Goal: Check status: Check status

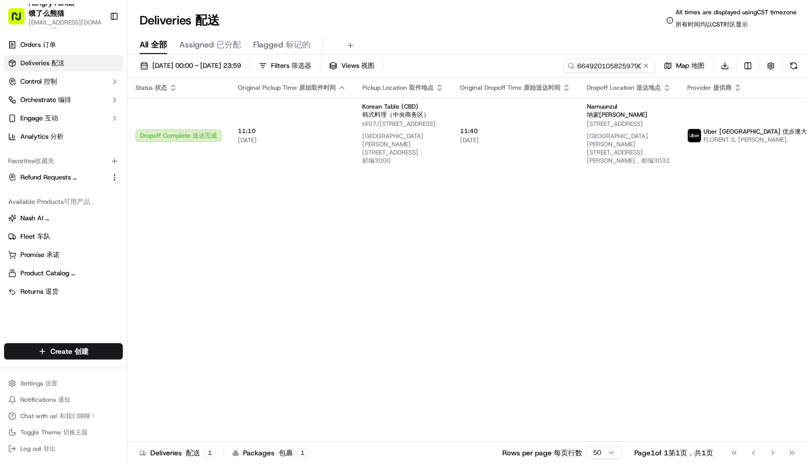
click at [479, 24] on div "Deliveries Deliveries 配送 All times are displayed using CST timezone All times a…" at bounding box center [468, 20] width 682 height 24
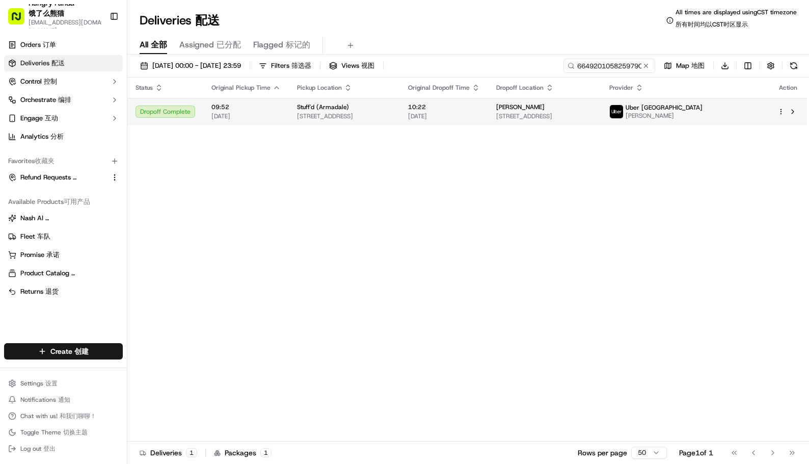
click at [480, 113] on span "[DATE]" at bounding box center [444, 116] width 72 height 8
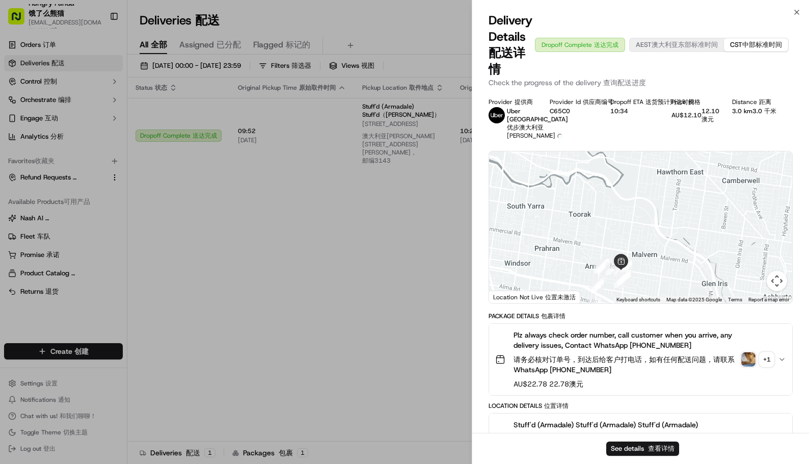
click at [746, 366] on img "button" at bounding box center [748, 359] width 14 height 14
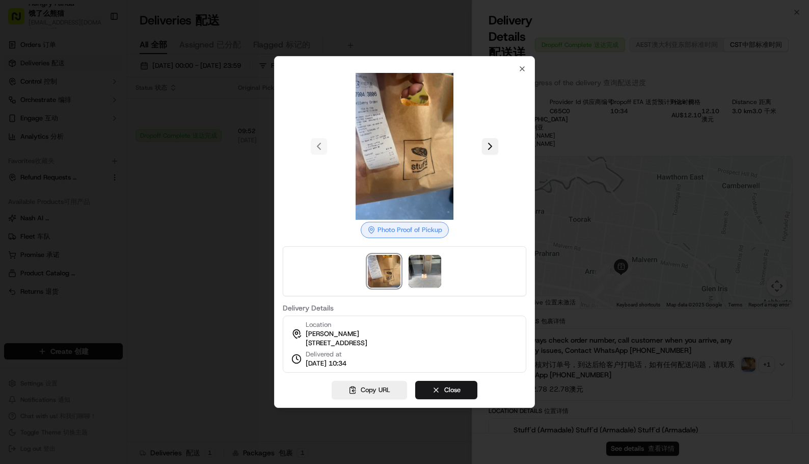
click at [494, 142] on button at bounding box center [490, 146] width 16 height 16
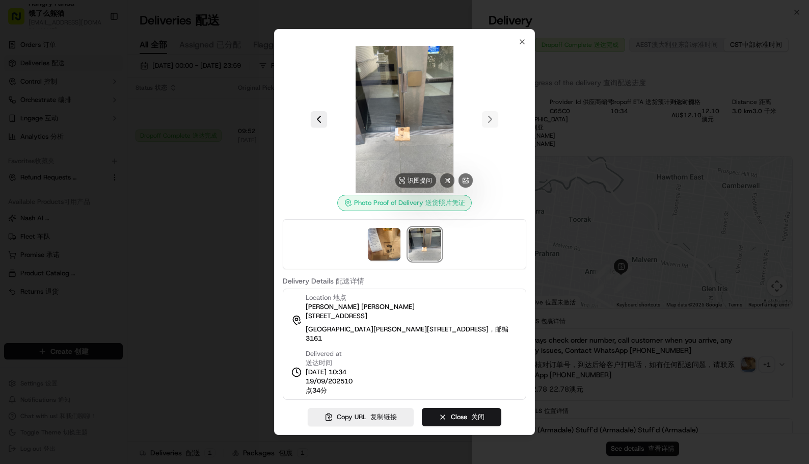
click at [464, 148] on img at bounding box center [404, 119] width 147 height 147
click at [681, 247] on div at bounding box center [404, 232] width 809 height 464
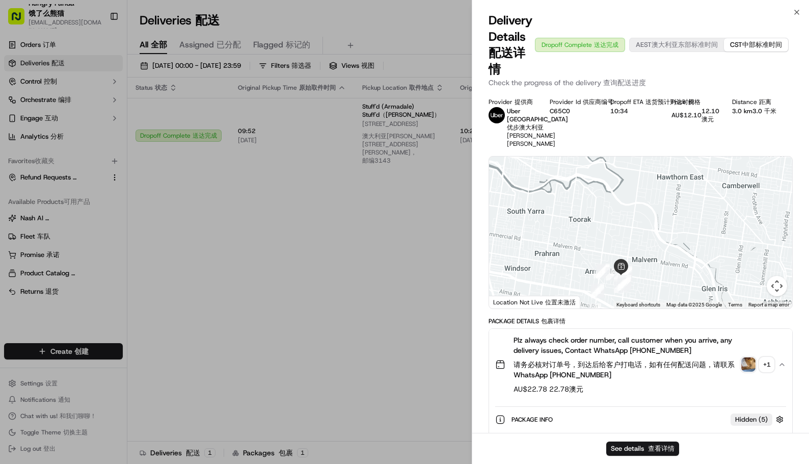
click at [607, 145] on div "Provider Provider 提供商 Uber [GEOGRAPHIC_DATA] Uber Australia 优步澳大利亚 PRIYANSHU K.…" at bounding box center [640, 123] width 304 height 50
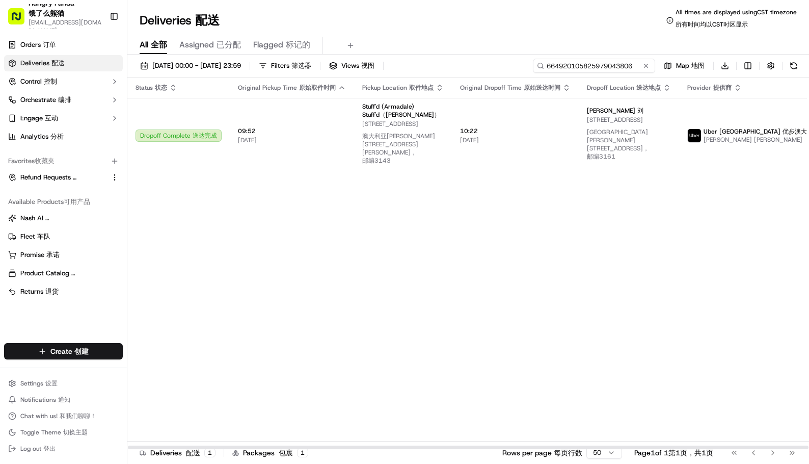
click at [600, 66] on input "664920105825979043806" at bounding box center [594, 66] width 122 height 14
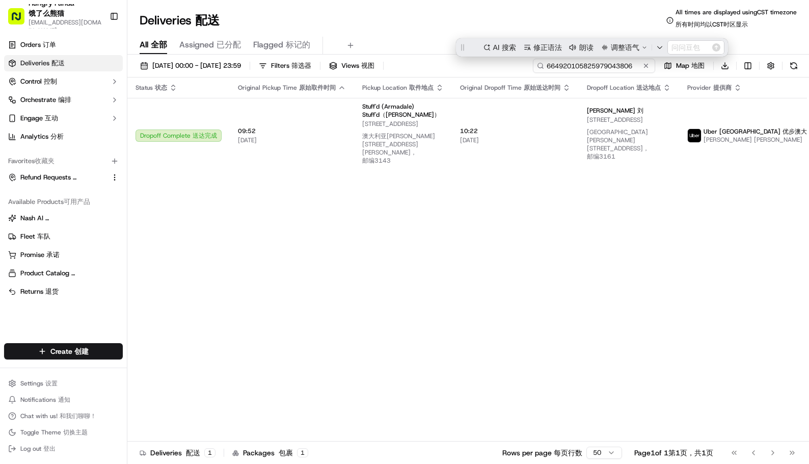
paste input "575628205845273824227"
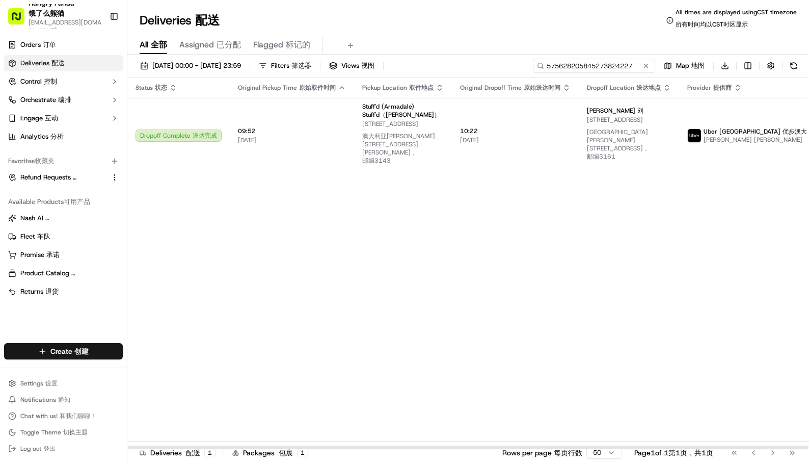
type input "575628205845273824227"
click at [514, 29] on div "Deliveries Deliveries 配送 All times are displayed using CST timezone All times a…" at bounding box center [468, 20] width 682 height 24
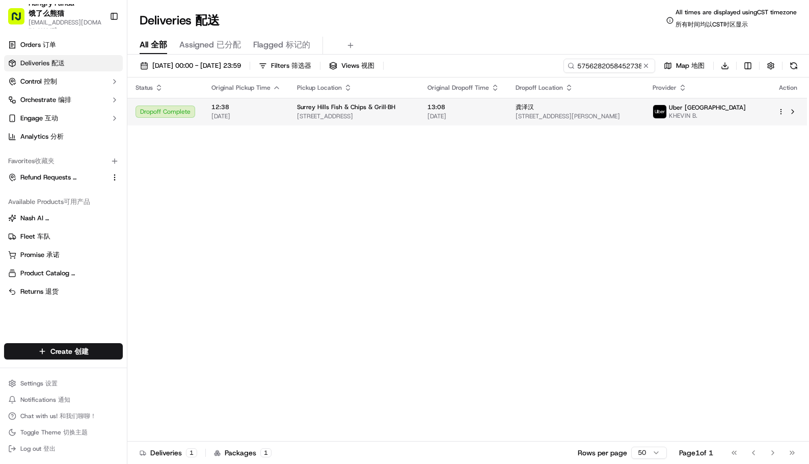
click at [395, 99] on td "Surrey Hills Fish & Chips & Grill·BH [STREET_ADDRESS]" at bounding box center [354, 112] width 130 height 28
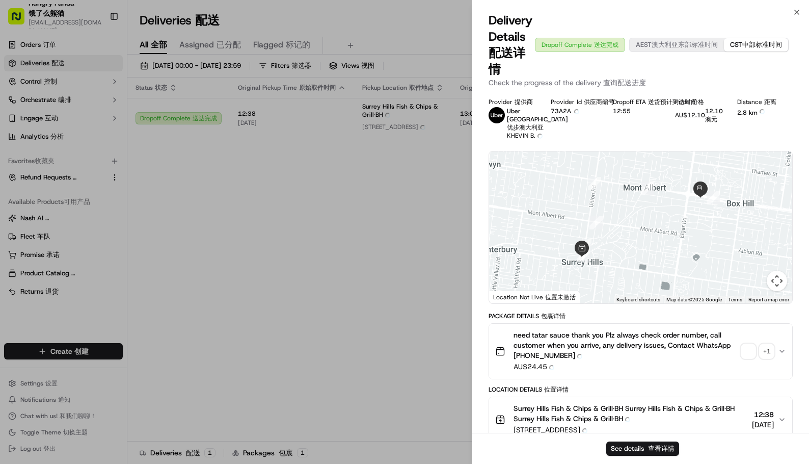
drag, startPoint x: 691, startPoint y: 249, endPoint x: 622, endPoint y: 203, distance: 82.4
click at [622, 203] on div at bounding box center [640, 227] width 303 height 152
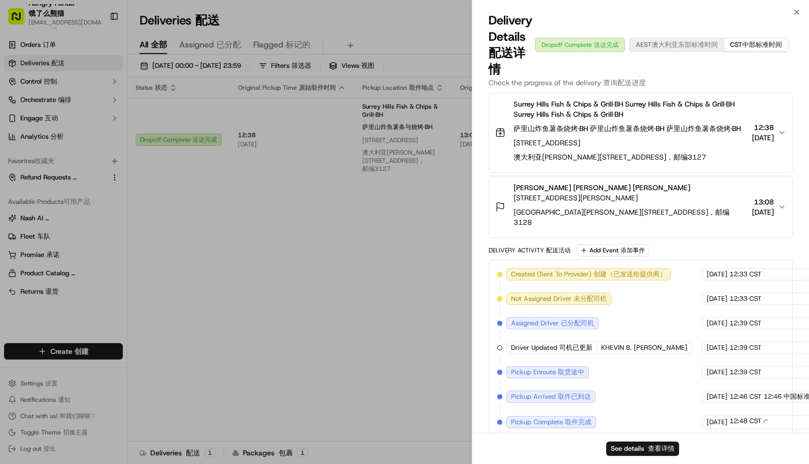
scroll to position [259, 0]
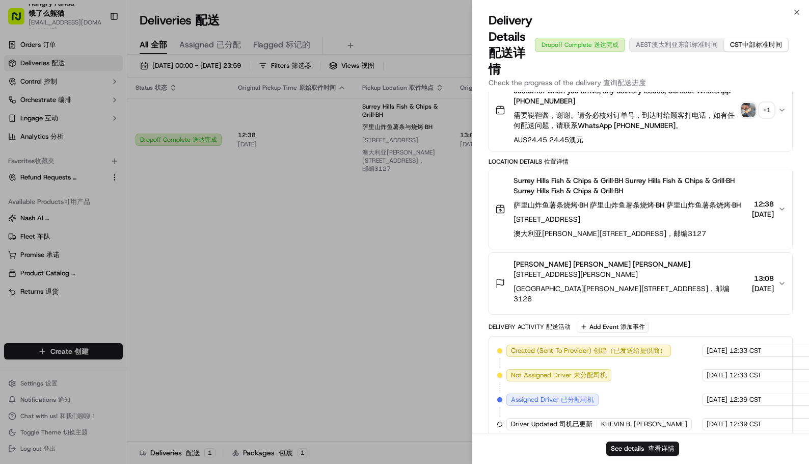
click at [746, 117] on img "button" at bounding box center [748, 110] width 14 height 14
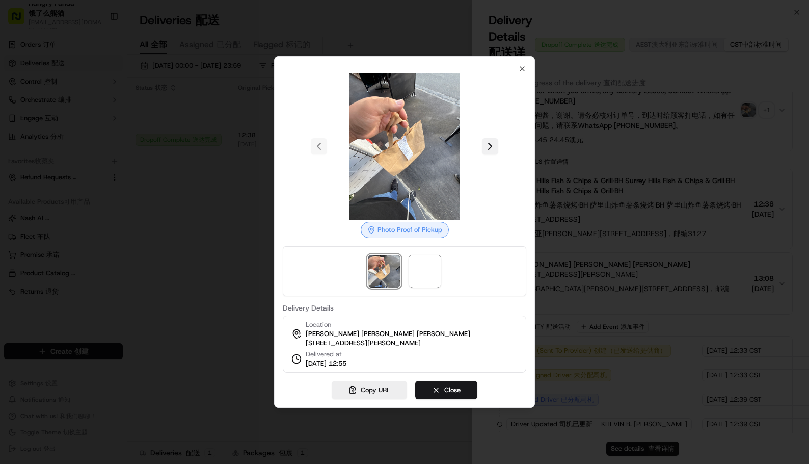
click at [495, 145] on button at bounding box center [490, 146] width 16 height 16
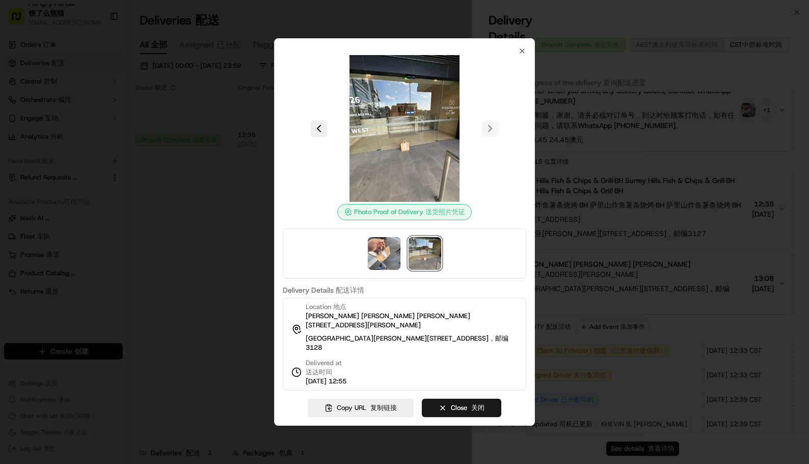
click at [649, 148] on div at bounding box center [404, 232] width 809 height 464
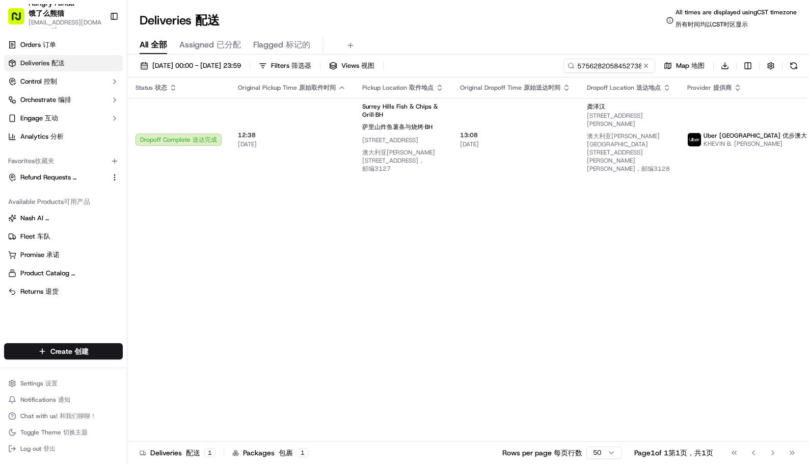
drag, startPoint x: 715, startPoint y: 252, endPoint x: 661, endPoint y: 171, distance: 96.6
click at [714, 252] on div "Status Status 状态 Original Pickup Time Original Pickup Time 原始取件时间 Pickup Locati…" at bounding box center [500, 263] width 747 height 372
click at [612, 65] on input "575628205845273824227" at bounding box center [594, 66] width 122 height 14
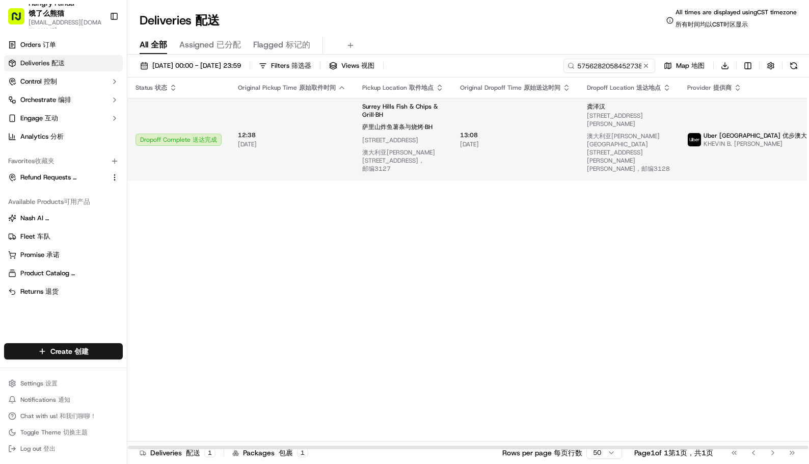
click at [629, 135] on span "[STREET_ADDRESS][PERSON_NAME] [STREET_ADDRESS][GEOGRAPHIC_DATA][PERSON_NAME][PE…" at bounding box center [629, 144] width 84 height 65
drag, startPoint x: 405, startPoint y: 235, endPoint x: 635, endPoint y: 106, distance: 263.9
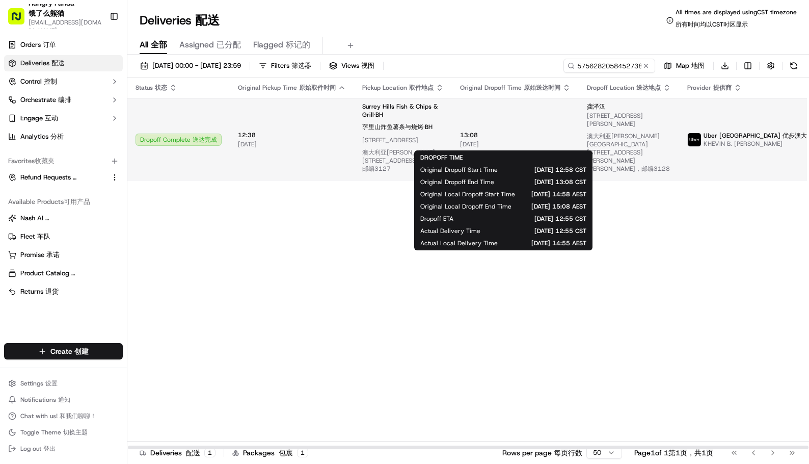
click at [527, 147] on span "[DATE] [DATE]" at bounding box center [515, 144] width 111 height 8
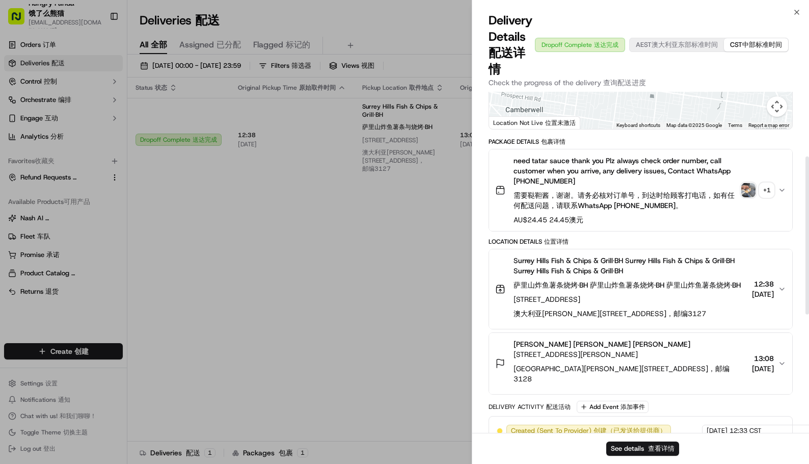
scroll to position [139, 0]
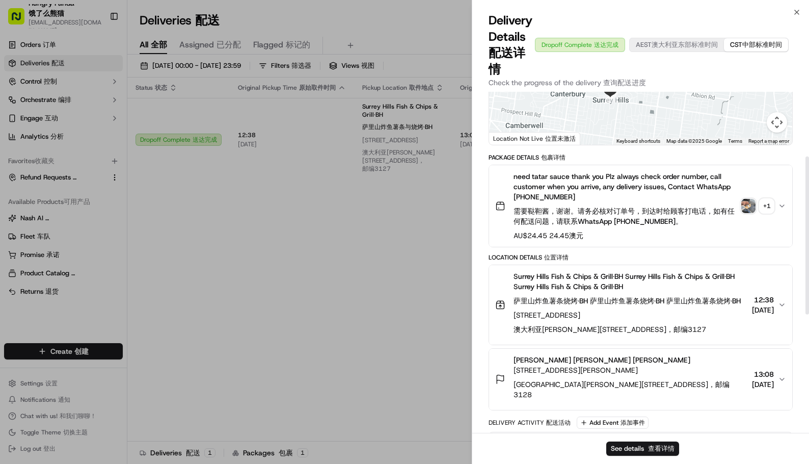
click at [751, 207] on img "button" at bounding box center [748, 206] width 14 height 14
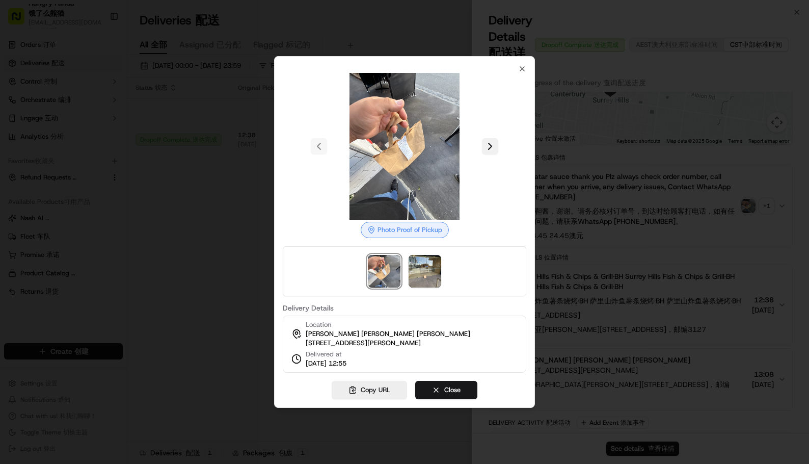
drag, startPoint x: 503, startPoint y: 133, endPoint x: 491, endPoint y: 139, distance: 13.2
click at [501, 133] on div at bounding box center [404, 146] width 243 height 147
click at [491, 139] on button at bounding box center [490, 146] width 16 height 16
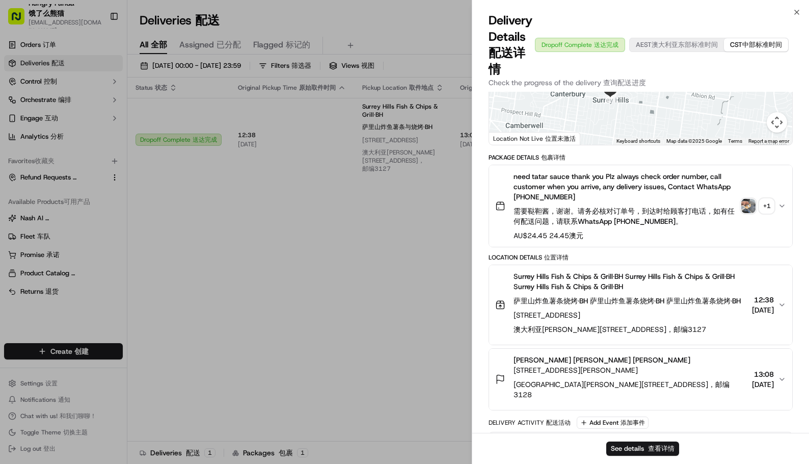
click at [767, 207] on div "+ 1 + 1" at bounding box center [766, 206] width 14 height 14
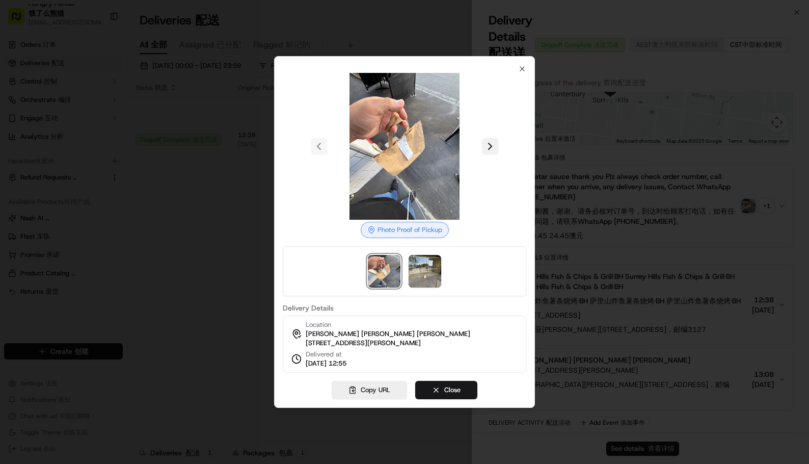
click at [488, 146] on button at bounding box center [490, 146] width 16 height 16
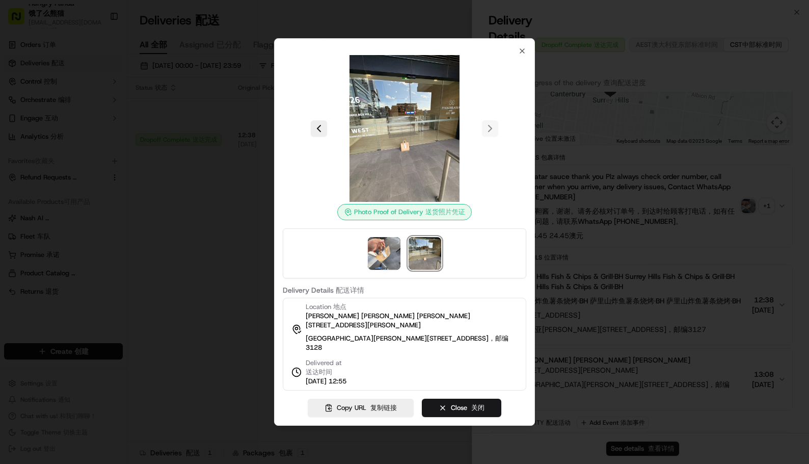
click at [39, 192] on div at bounding box center [404, 232] width 809 height 464
